Goal: Information Seeking & Learning: Find specific fact

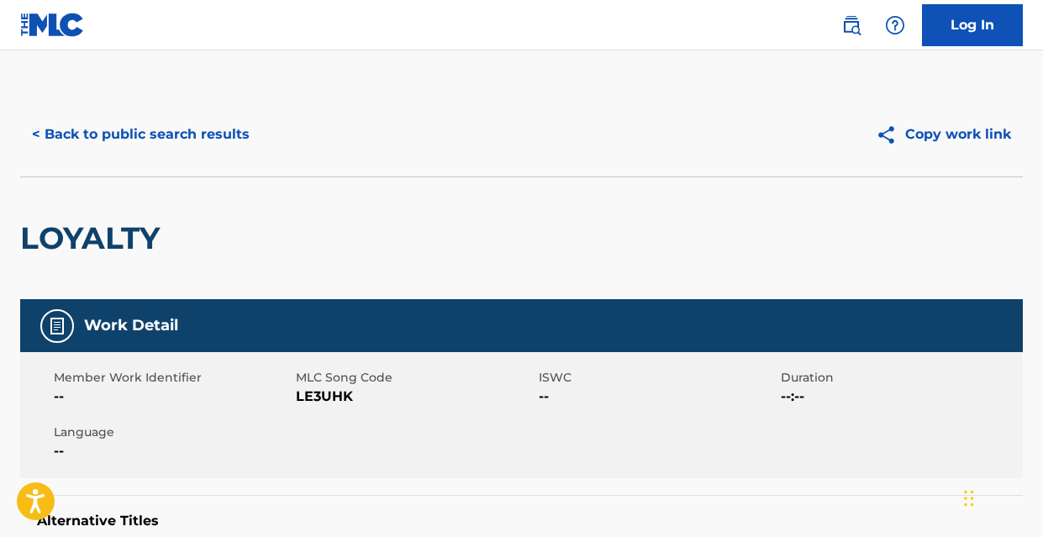
click at [244, 127] on button "< Back to public search results" at bounding box center [140, 135] width 241 height 42
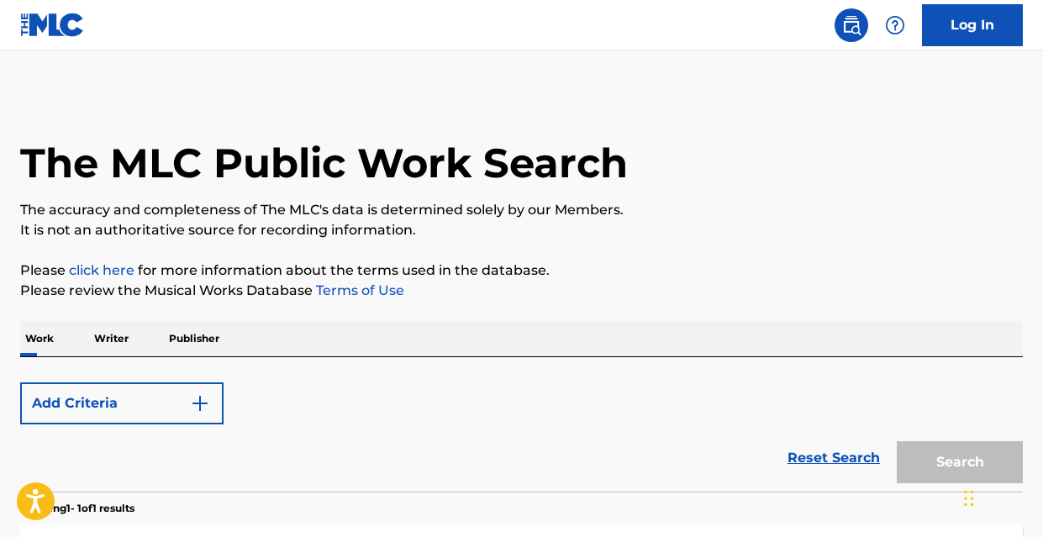
scroll to position [282, 0]
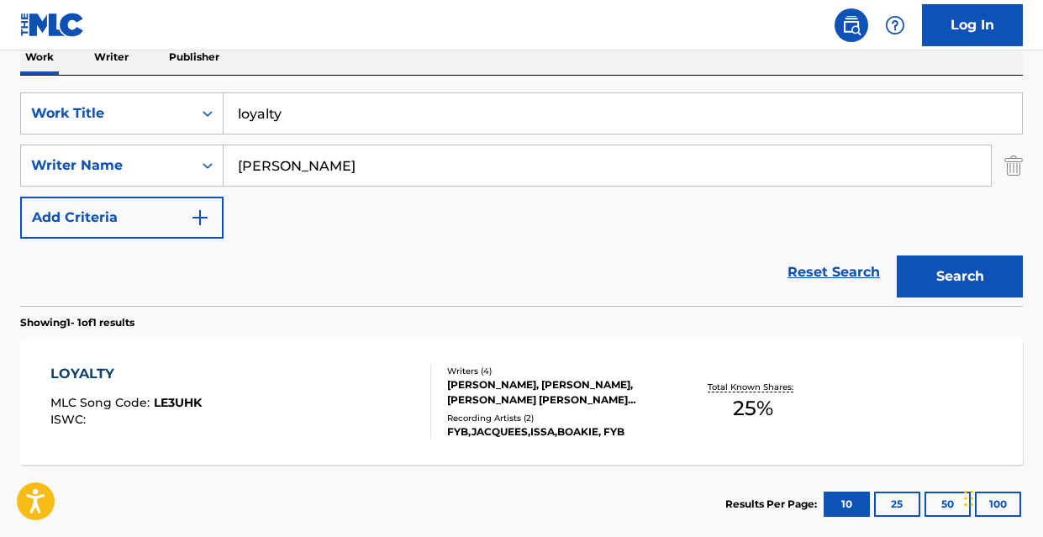
click at [335, 114] on input "loyalty" at bounding box center [623, 113] width 799 height 40
drag, startPoint x: 594, startPoint y: 114, endPoint x: 213, endPoint y: 98, distance: 382.1
click at [213, 98] on div "SearchWithCriteriad93b231c-604f-4d03-b9d8-d11cc992df24 Work Title the rhetoric …" at bounding box center [521, 113] width 1003 height 42
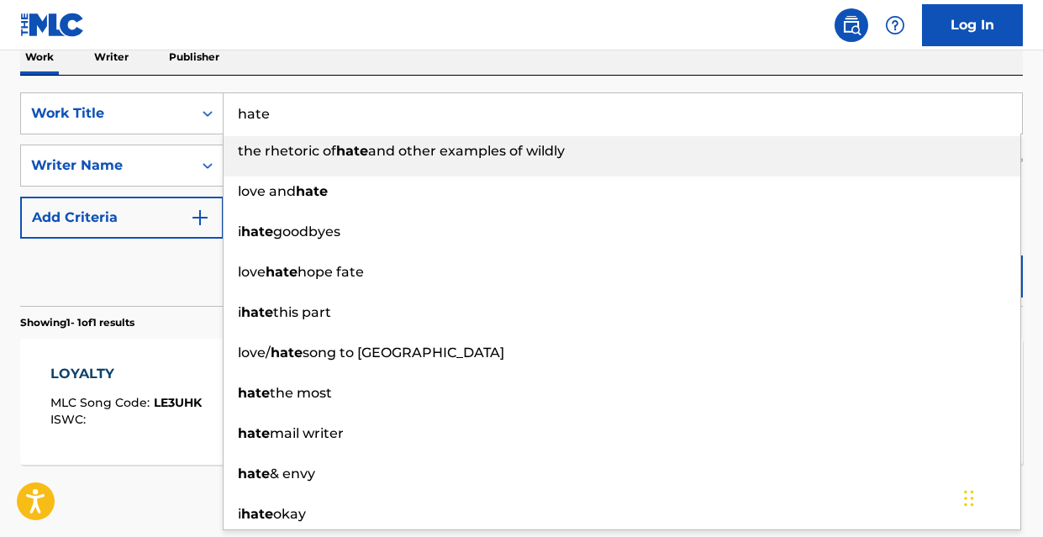
type input "hate"
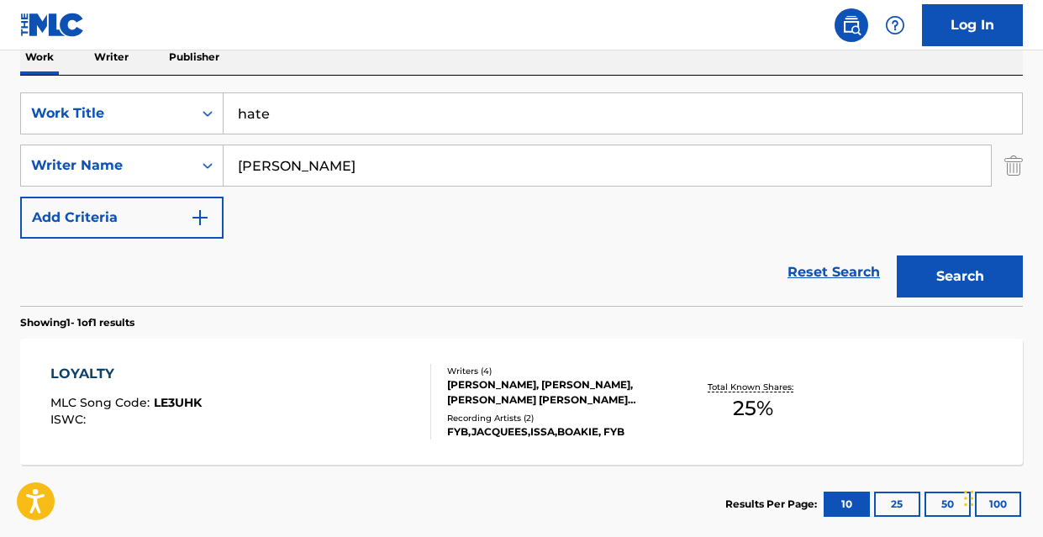
click at [113, 282] on div "Reset Search Search" at bounding box center [521, 272] width 1003 height 67
click at [916, 283] on button "Search" at bounding box center [960, 277] width 126 height 42
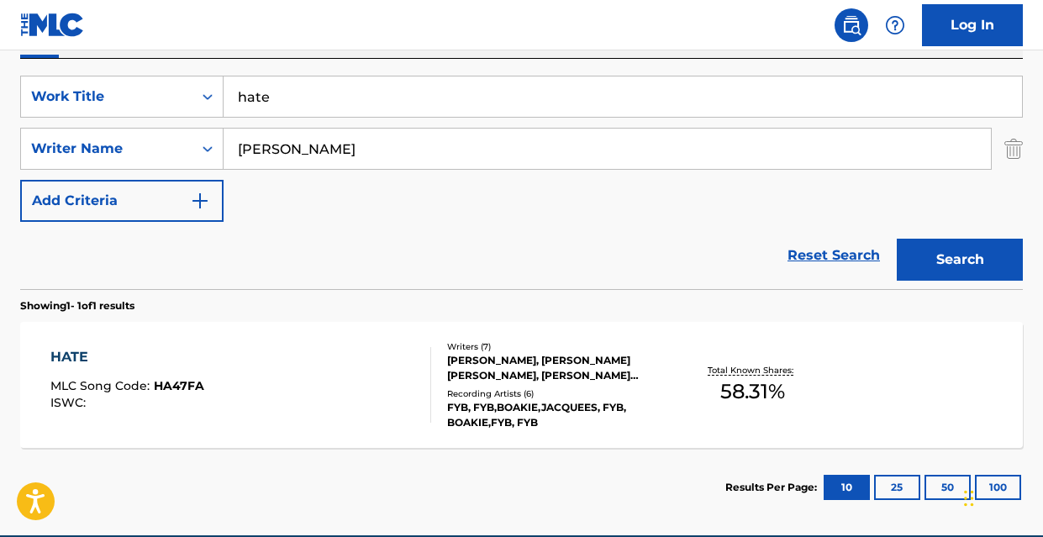
scroll to position [304, 0]
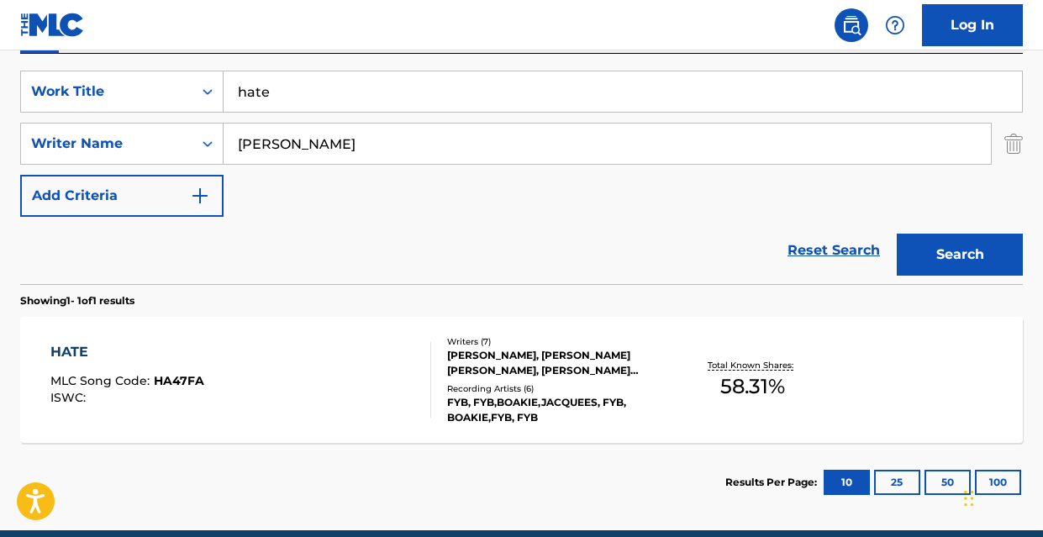
click at [340, 408] on div "HATE MLC Song Code : HA47FA ISWC :" at bounding box center [240, 380] width 381 height 76
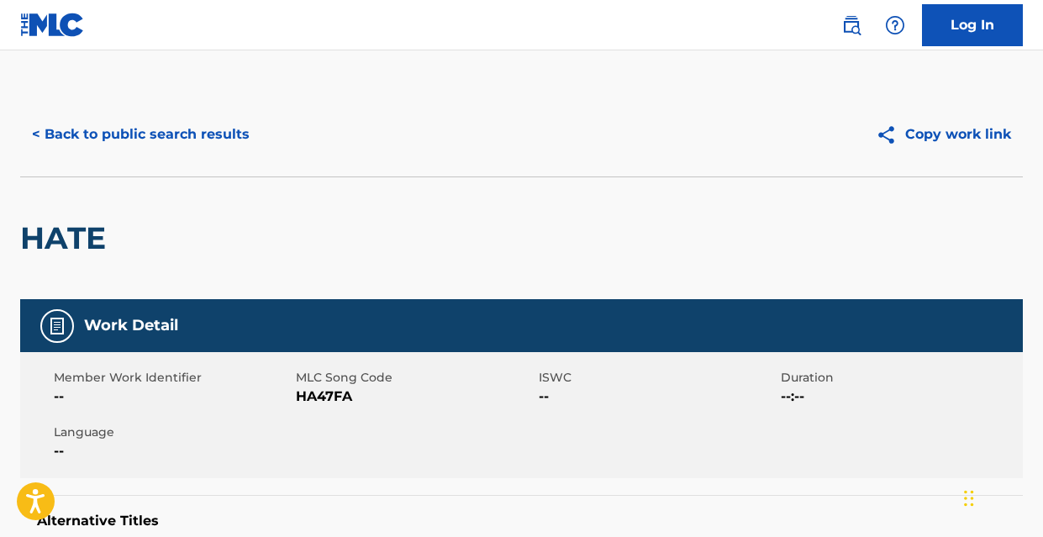
click at [207, 129] on button "< Back to public search results" at bounding box center [140, 135] width 241 height 42
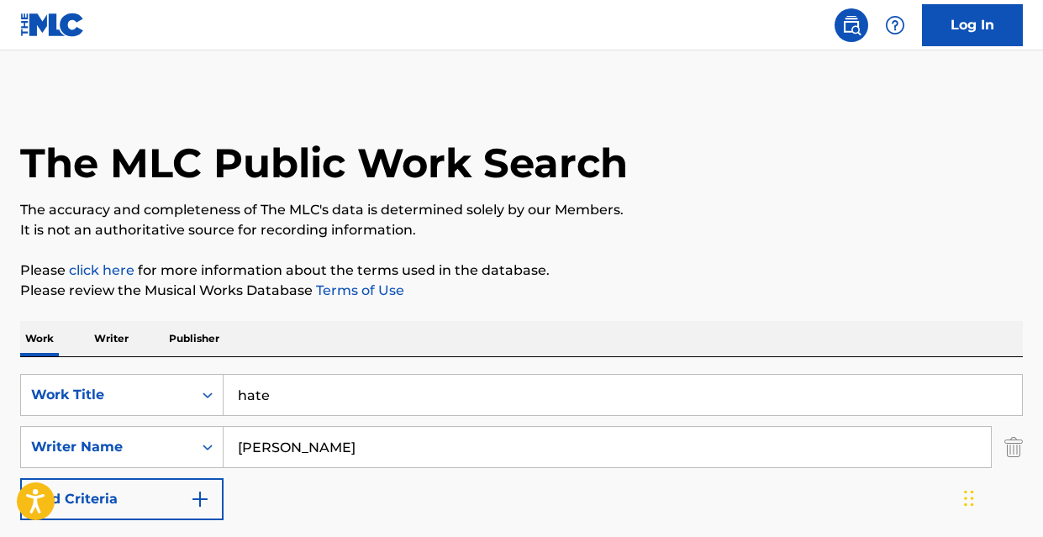
scroll to position [282, 0]
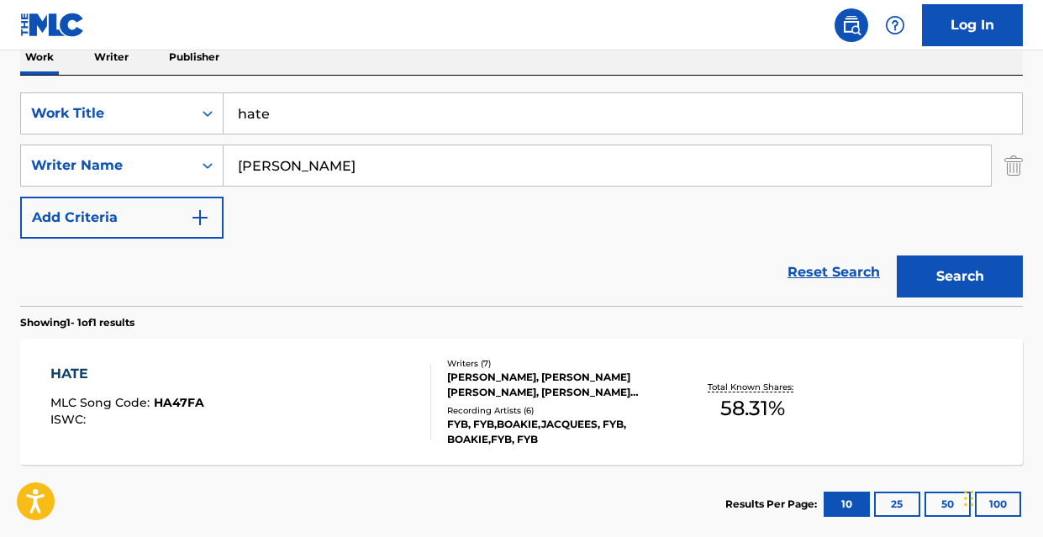
click at [314, 129] on input "hate" at bounding box center [623, 113] width 799 height 40
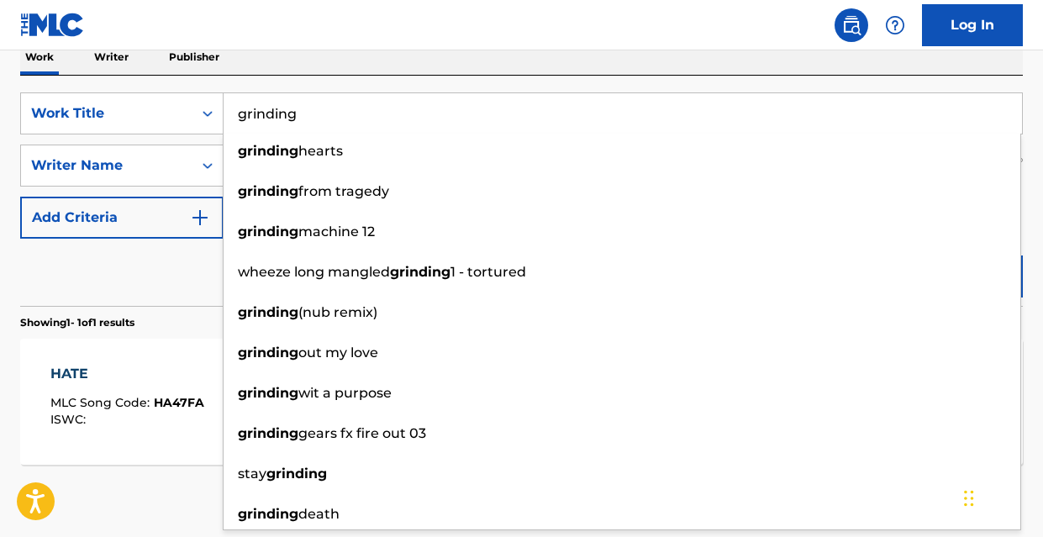
type input "grinding"
click at [172, 269] on div "Reset Search Search" at bounding box center [521, 272] width 1003 height 67
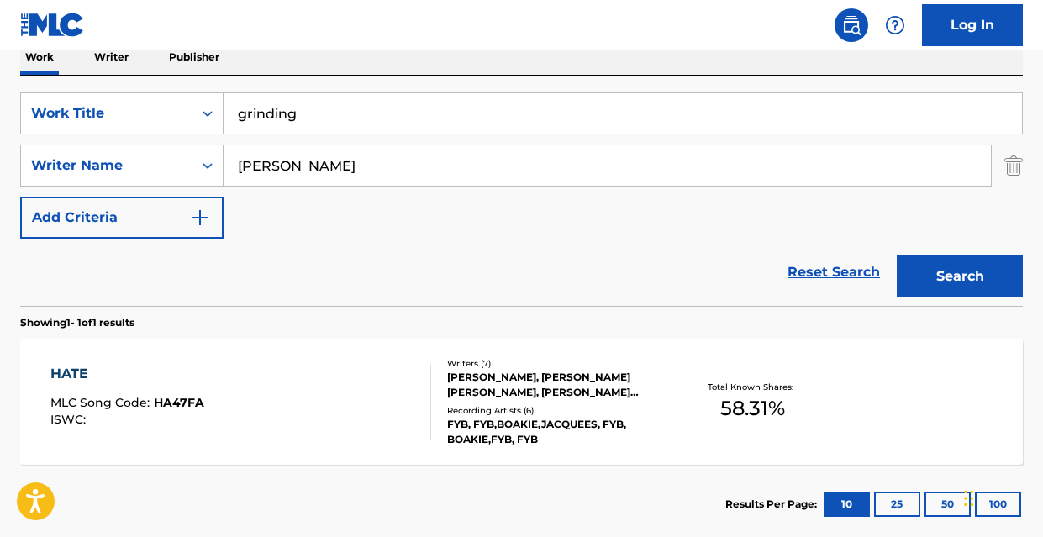
click at [955, 274] on button "Search" at bounding box center [960, 277] width 126 height 42
click at [112, 368] on div "GRINDING" at bounding box center [127, 374] width 155 height 20
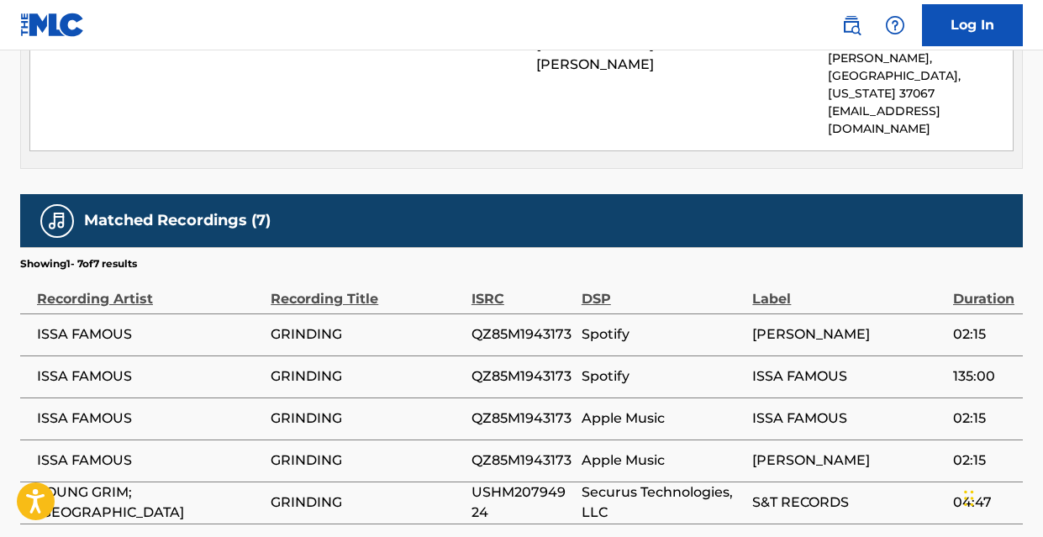
scroll to position [2293, 0]
